Goal: Task Accomplishment & Management: Complete application form

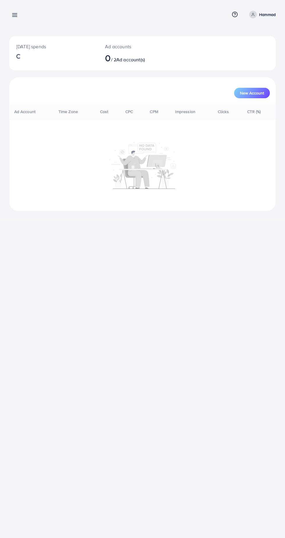
click at [30, 8] on div "Overview Help Center Contact Support Term and policy About Us Hammad Profile Lo…" at bounding box center [142, 14] width 266 height 15
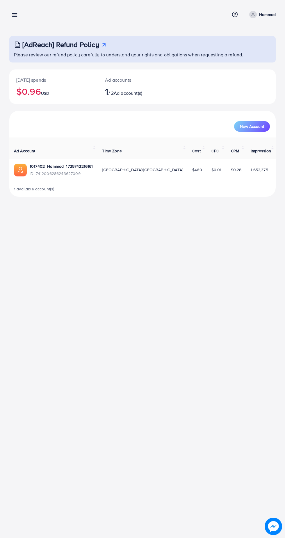
click at [15, 15] on line at bounding box center [14, 15] width 5 height 0
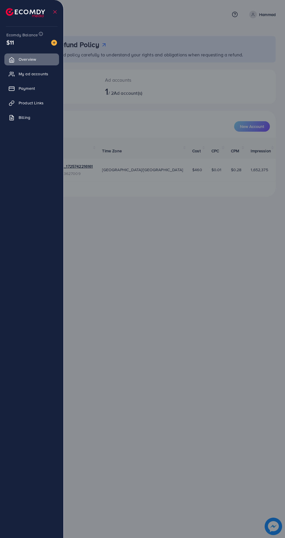
click at [46, 109] on link "Product Links" at bounding box center [31, 103] width 55 height 12
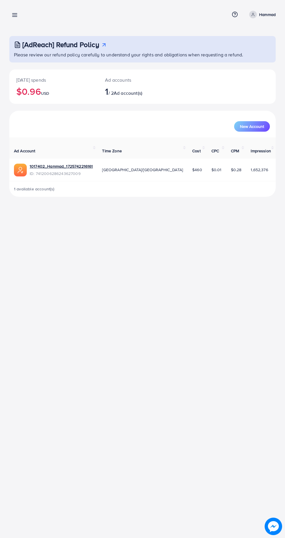
click at [26, 12] on div "Overview Help Center Contact Support Term and policy About Us Hammad Profile Lo…" at bounding box center [142, 14] width 266 height 15
click at [29, 22] on div "Overview Help Center Contact Support Term and policy About Us Hammad Profile Lo…" at bounding box center [142, 14] width 266 height 15
click at [13, 28] on div "[AdReach] Refund Policy Please review our refund policy carefully to understand…" at bounding box center [142, 103] width 285 height 206
click at [15, 15] on line at bounding box center [14, 15] width 5 height 0
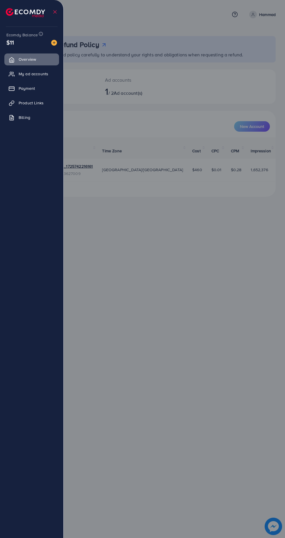
click at [46, 105] on link "Product Links" at bounding box center [31, 103] width 55 height 12
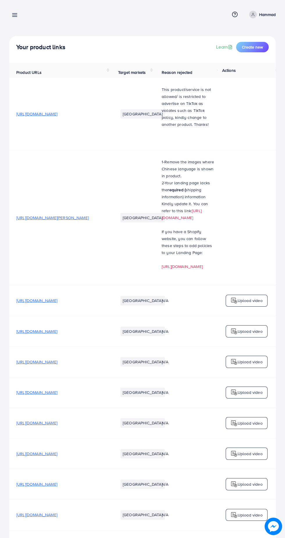
click at [256, 46] on span "Create new" at bounding box center [252, 47] width 21 height 6
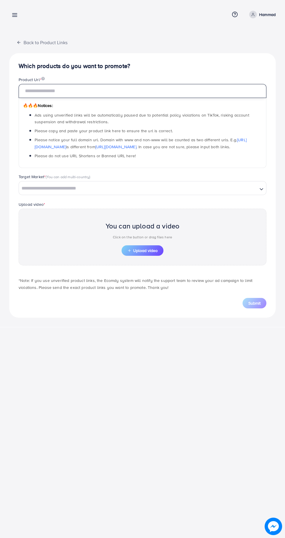
click at [181, 89] on input "text" at bounding box center [142, 91] width 247 height 14
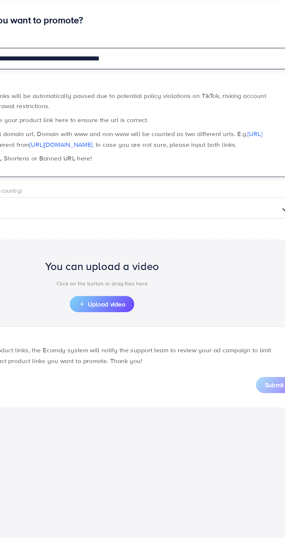
type input "**********"
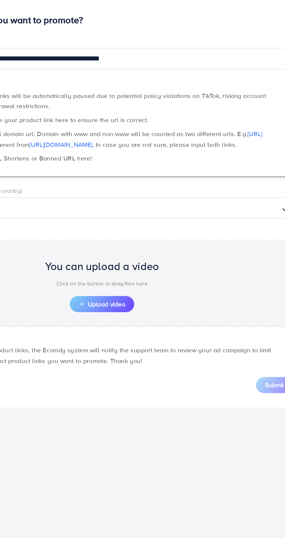
click at [196, 182] on div "Loading..." at bounding box center [142, 188] width 247 height 14
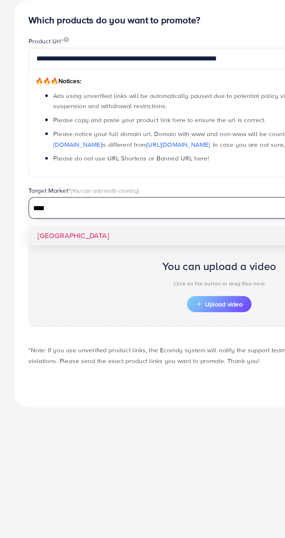
type input "****"
click at [136, 204] on div "**********" at bounding box center [142, 185] width 266 height 264
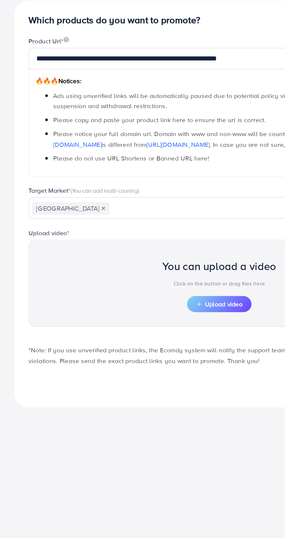
click at [150, 250] on span "Upload video" at bounding box center [142, 250] width 30 height 4
click at [141, 252] on span "Upload video" at bounding box center [142, 250] width 30 height 4
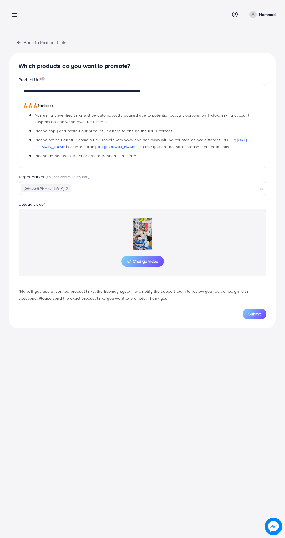
click at [262, 314] on button "Submit" at bounding box center [254, 313] width 24 height 10
